Goal: Check status: Check status

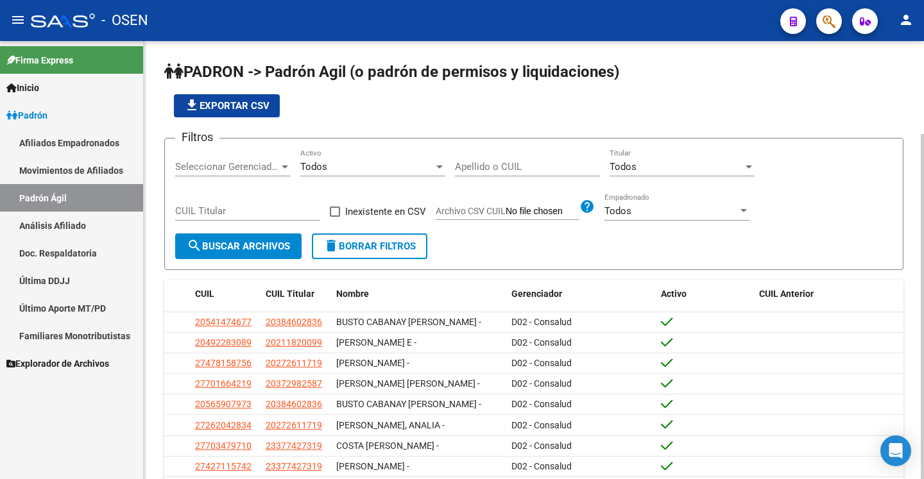
click at [501, 167] on input "Apellido o CUIL" at bounding box center [527, 167] width 145 height 12
paste input "20434896968"
click at [235, 248] on span "search Buscar Archivos" at bounding box center [238, 247] width 103 height 12
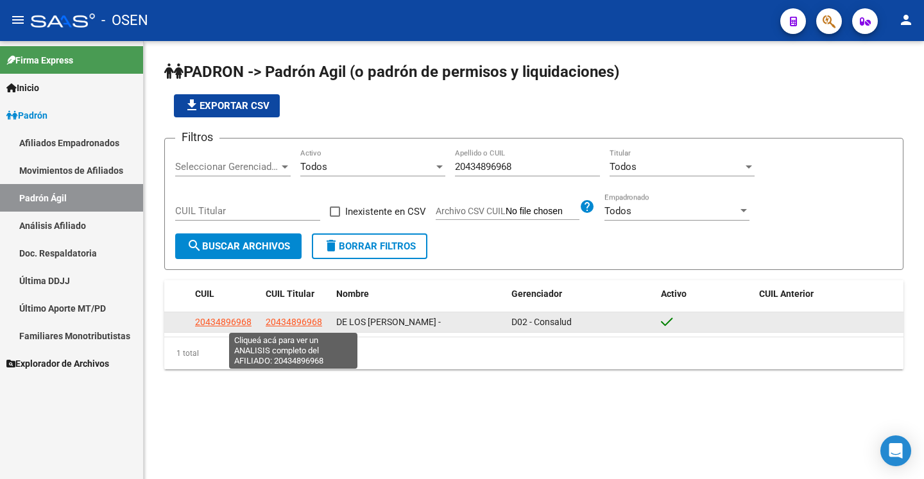
click at [279, 327] on span "20434896968" at bounding box center [294, 322] width 56 height 10
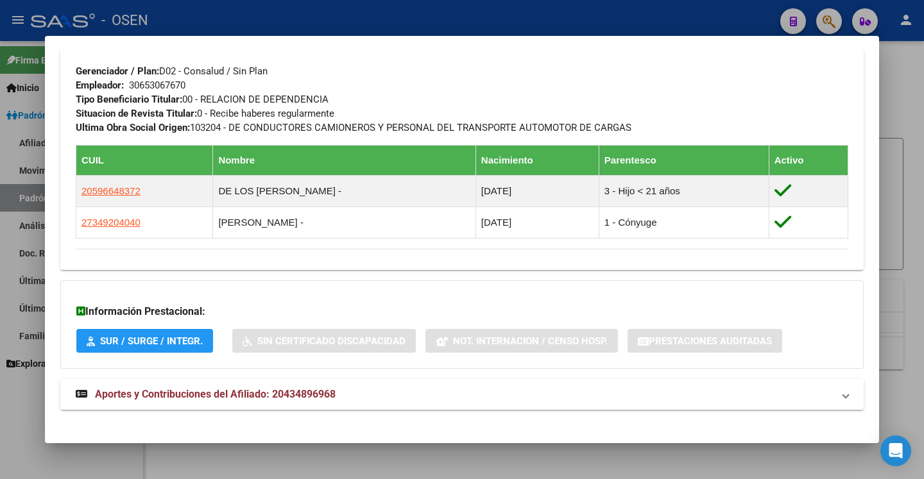
scroll to position [649, 0]
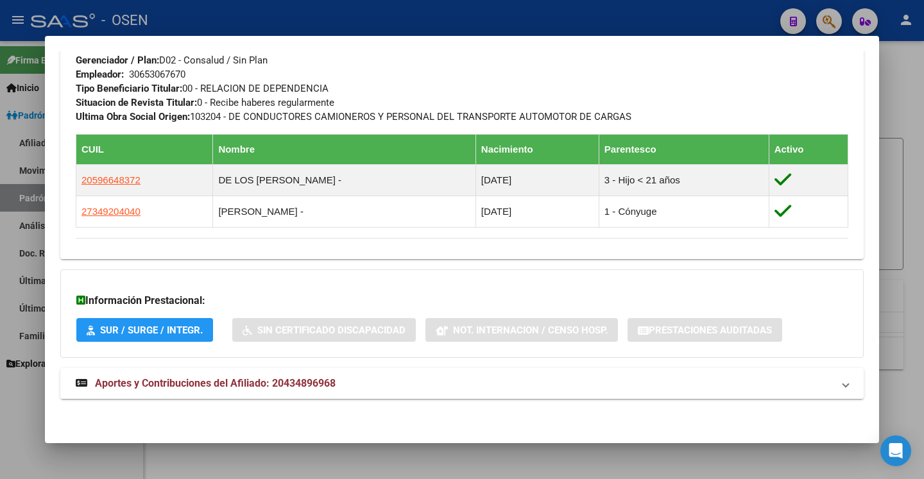
click at [776, 388] on mat-panel-title "Aportes y Contribuciones del Afiliado: 20434896968" at bounding box center [454, 383] width 757 height 15
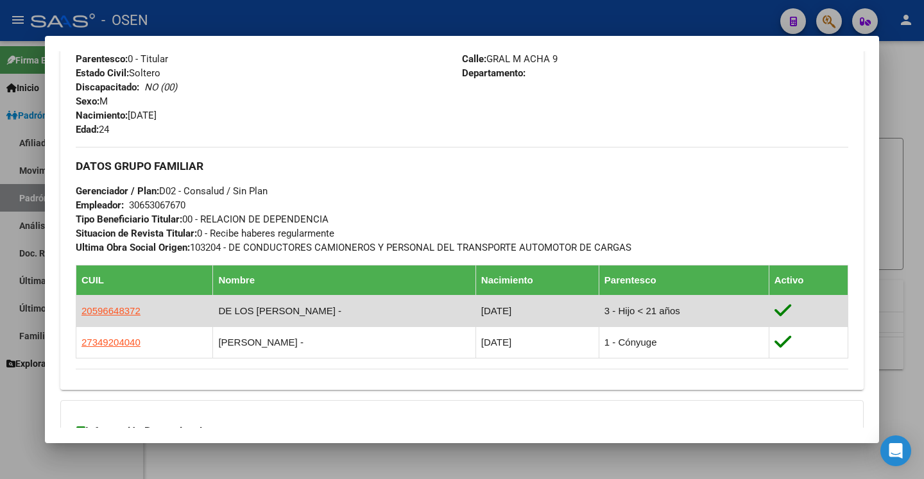
scroll to position [452, 0]
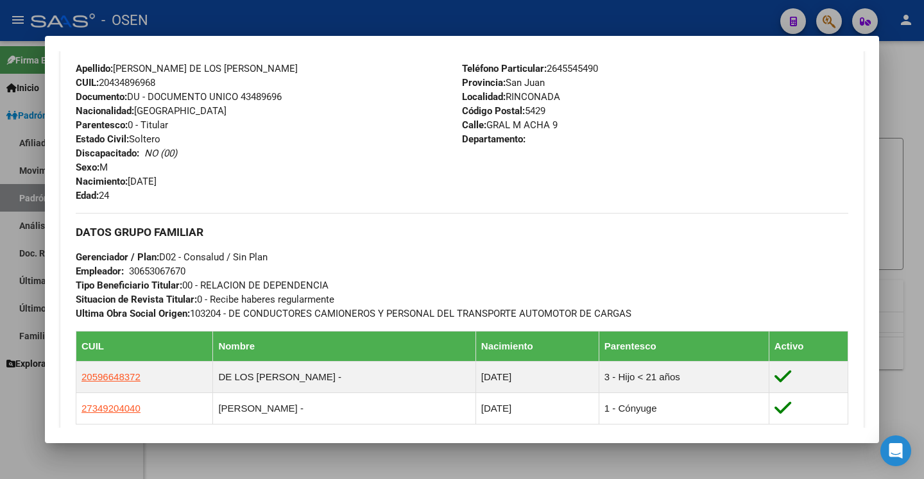
click at [902, 87] on div at bounding box center [462, 239] width 924 height 479
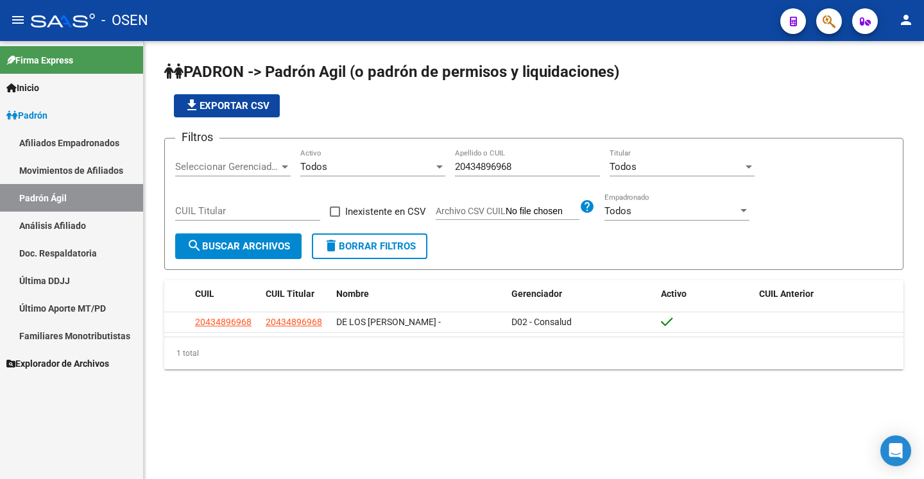
click at [530, 168] on input "20434896968" at bounding box center [527, 167] width 145 height 12
click at [531, 168] on input "20434896968" at bounding box center [527, 167] width 145 height 12
paste input "247350889"
type input "20247350889"
click at [216, 250] on span "search Buscar Archivos" at bounding box center [238, 247] width 103 height 12
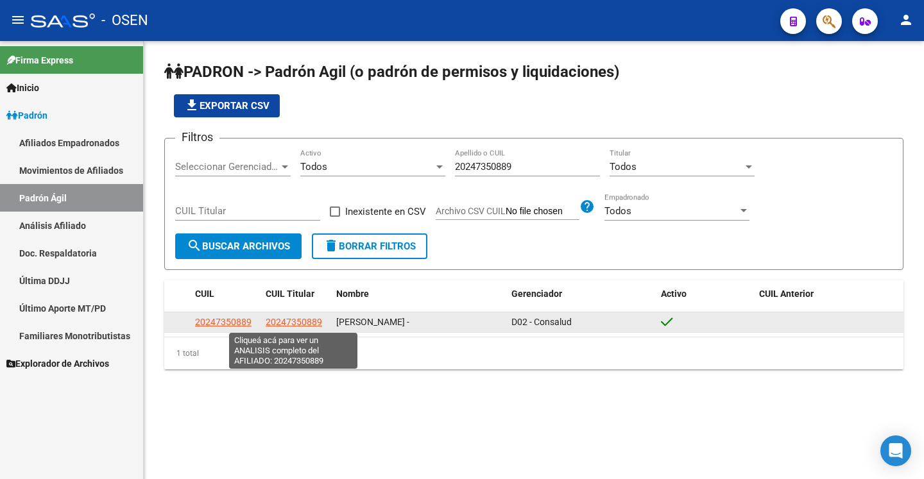
click at [287, 324] on span "20247350889" at bounding box center [294, 322] width 56 height 10
type textarea "20247350889"
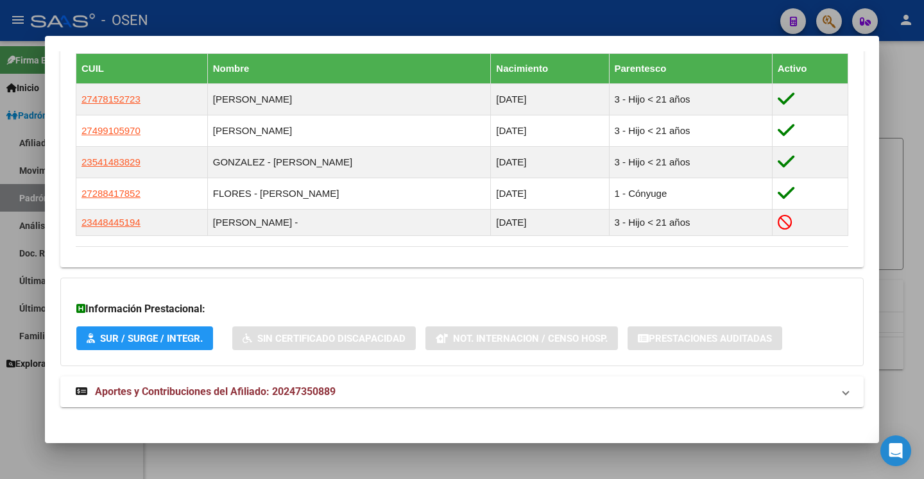
scroll to position [738, 0]
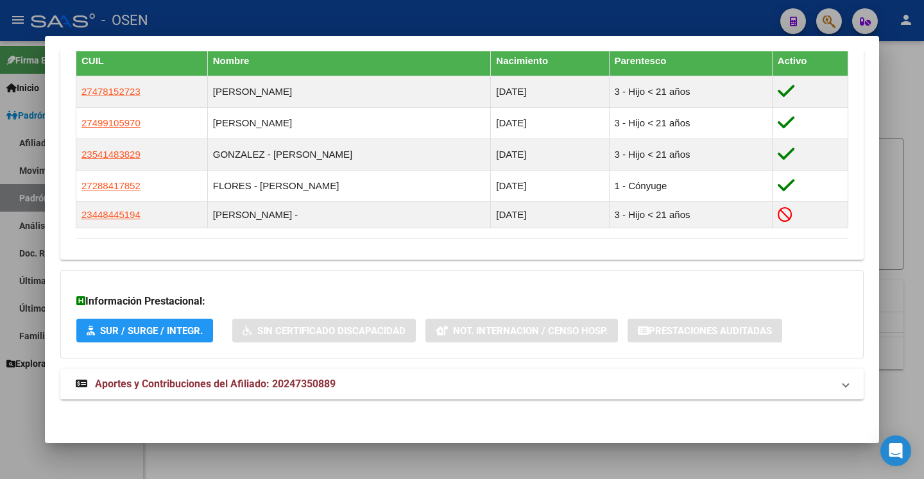
click at [822, 383] on span "Aportes y Contribuciones del Afiliado: 20247350889" at bounding box center [460, 384] width 768 height 15
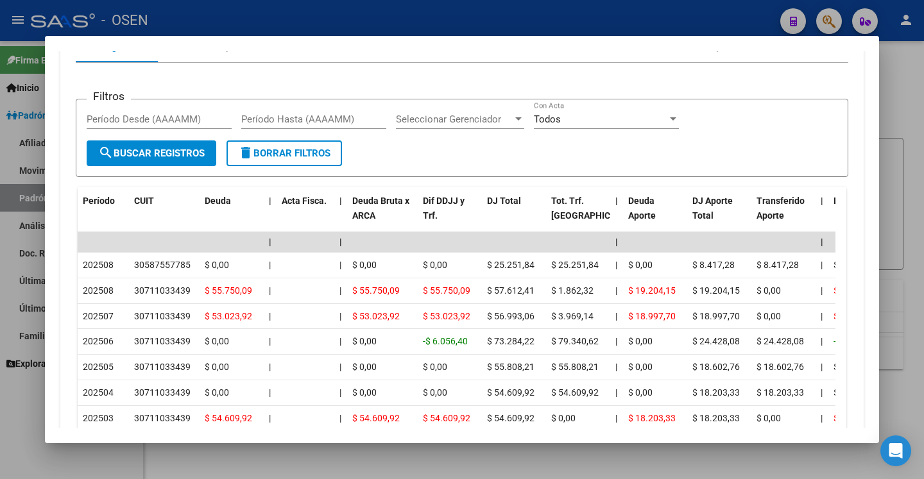
scroll to position [1180, 0]
